Goal: Task Accomplishment & Management: Use online tool/utility

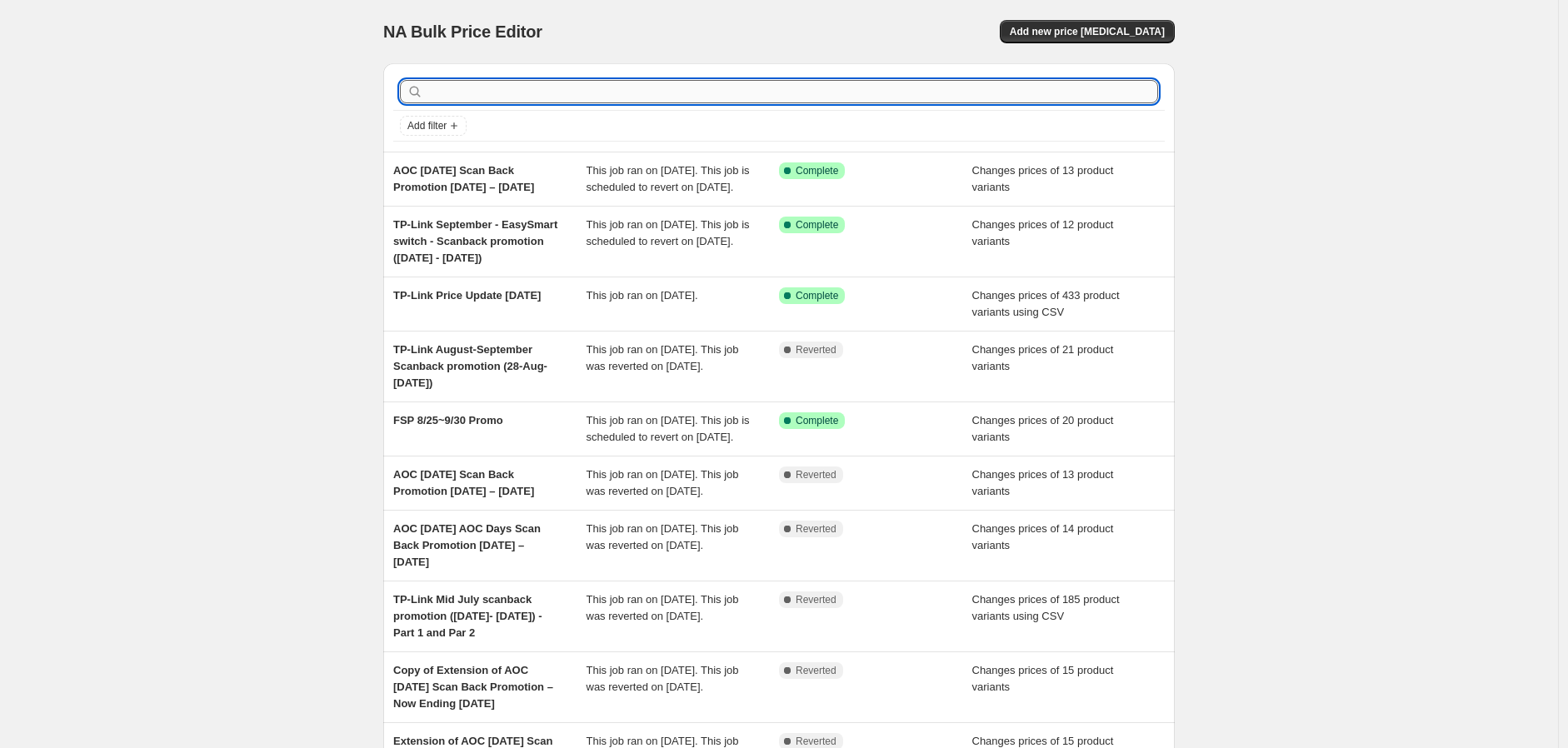
click at [729, 92] on input "text" at bounding box center [793, 91] width 732 height 23
